Goal: Task Accomplishment & Management: Manage account settings

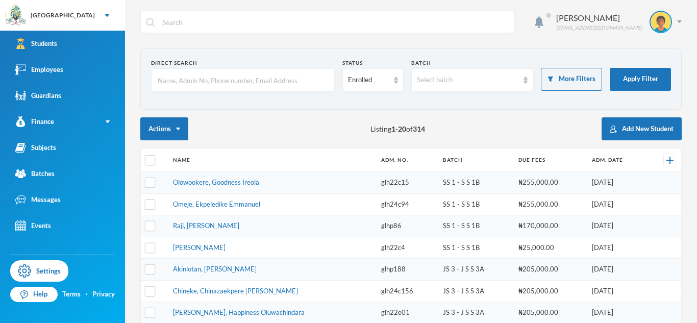
click at [82, 71] on link "Employees" at bounding box center [62, 70] width 125 height 26
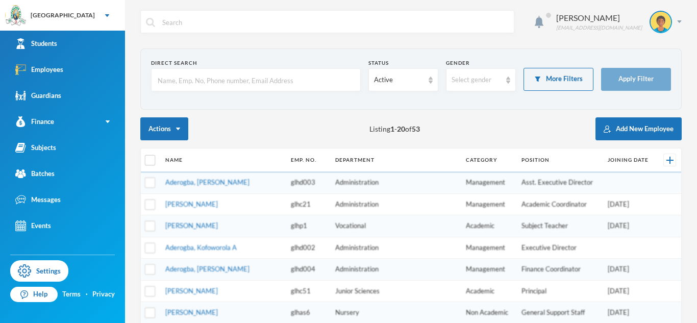
click at [235, 78] on input "text" at bounding box center [256, 80] width 198 height 23
type input "eniitan"
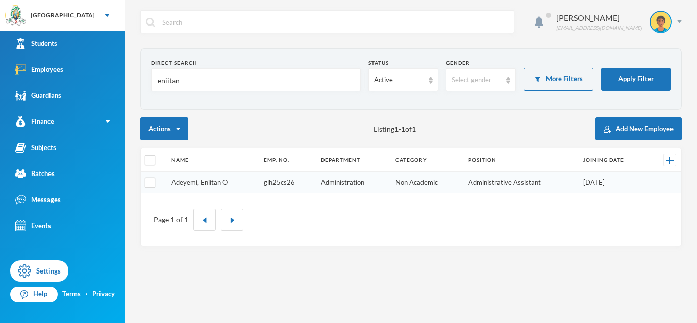
click at [215, 183] on link "Adeyemi, Eniitan O" at bounding box center [199, 182] width 56 height 8
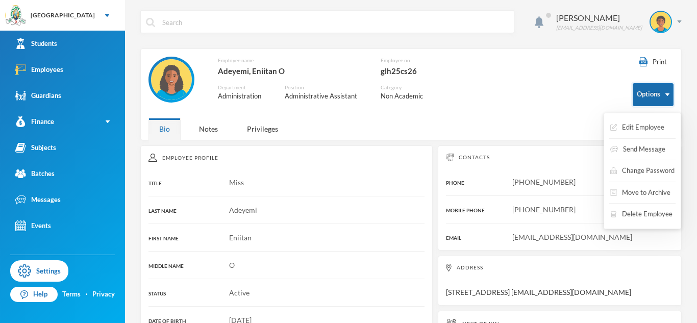
click at [663, 94] on button "Options" at bounding box center [652, 94] width 41 height 23
click at [640, 130] on button "Edit Employee" at bounding box center [637, 127] width 56 height 18
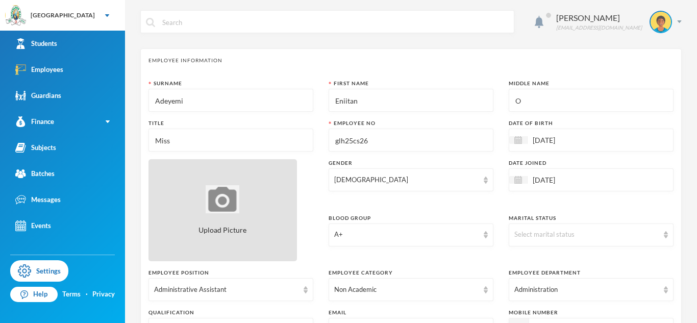
click at [256, 184] on div "Upload Picture" at bounding box center [222, 210] width 148 height 102
type input "C:\fakepath\Image_20250821_151106_712.jpeg"
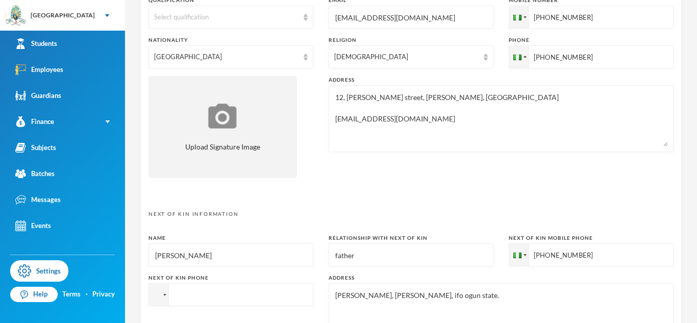
scroll to position [531, 0]
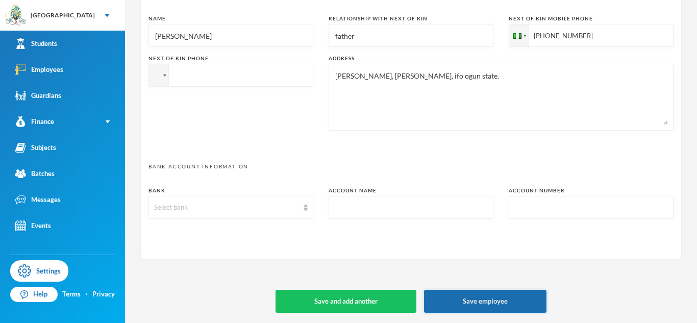
click at [493, 297] on button "Save employee" at bounding box center [485, 301] width 122 height 23
type textarea "12, [PERSON_NAME] street, [PERSON_NAME], [GEOGRAPHIC_DATA] [EMAIL_ADDRESS][DOMA…"
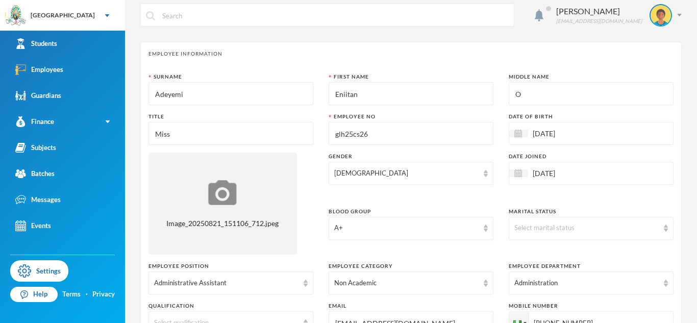
scroll to position [0, 0]
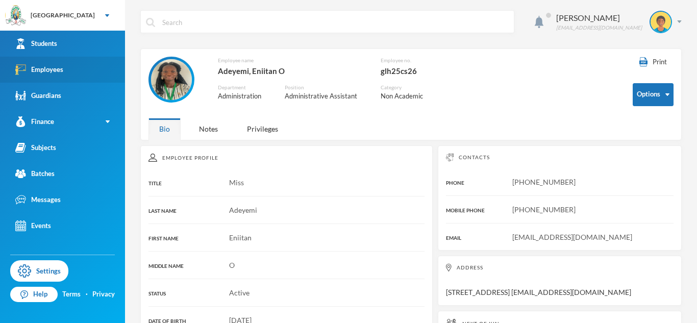
click at [106, 61] on link "Employees" at bounding box center [62, 70] width 125 height 26
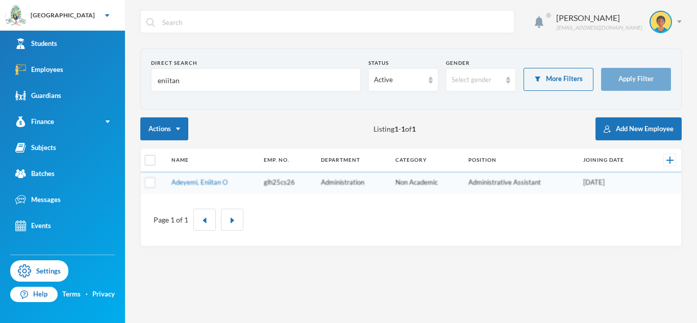
click at [167, 79] on input "eniitan" at bounding box center [256, 80] width 198 height 23
type input "olakunle"
click at [203, 181] on link "[PERSON_NAME] A" at bounding box center [200, 182] width 59 height 8
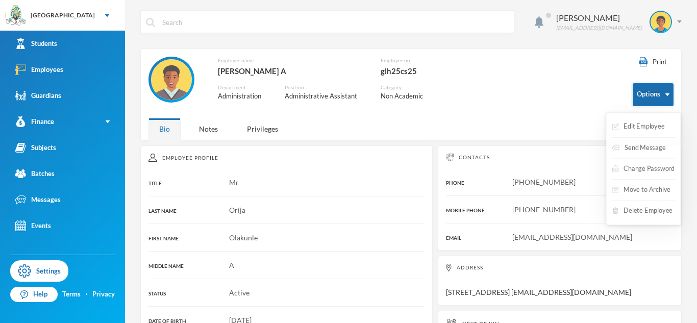
click at [654, 103] on button "Options" at bounding box center [652, 94] width 41 height 23
click at [648, 127] on button "Edit Employee" at bounding box center [637, 127] width 56 height 18
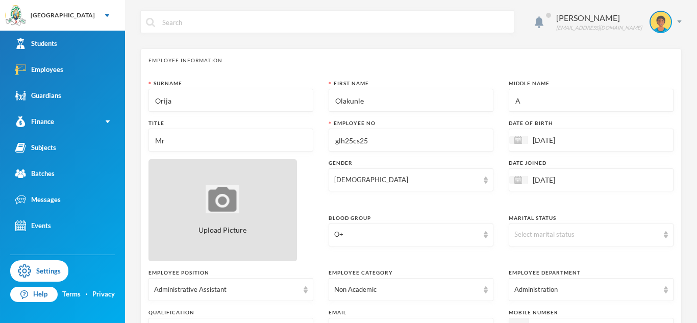
click at [271, 175] on div "Upload Picture" at bounding box center [222, 210] width 148 height 102
type input "C:\fakepath\Image_20250821_151106_808.jpeg"
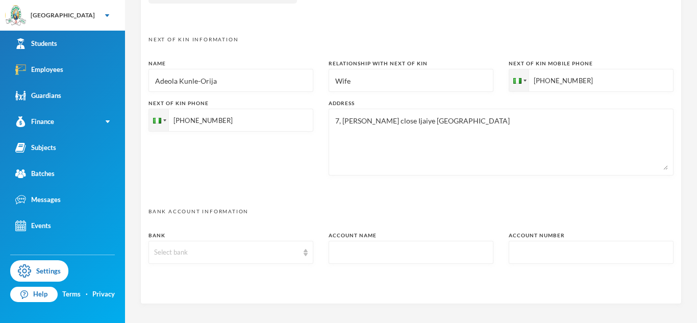
scroll to position [531, 0]
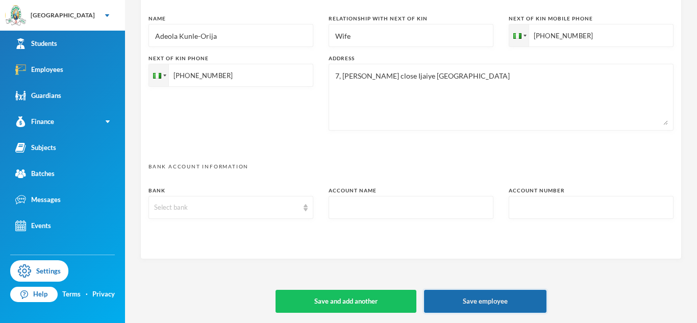
click at [521, 302] on button "Save employee" at bounding box center [485, 301] width 122 height 23
type textarea "7, [PERSON_NAME] close Ijaiye [GEOGRAPHIC_DATA] [EMAIL_ADDRESS][DOMAIN_NAME]"
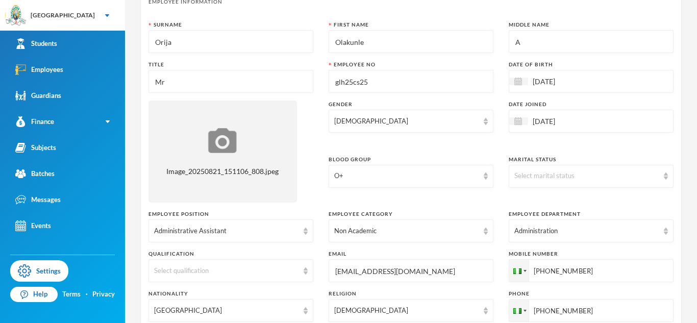
scroll to position [0, 0]
